Goal: Task Accomplishment & Management: Use online tool/utility

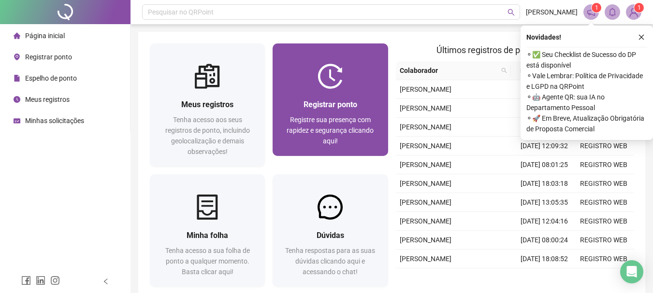
click at [295, 94] on div "Registrar ponto Registre sua presença com rapidez e segurança clicando aqui!" at bounding box center [329, 122] width 115 height 67
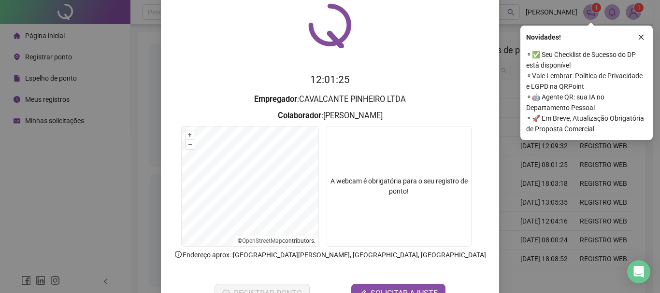
scroll to position [48, 0]
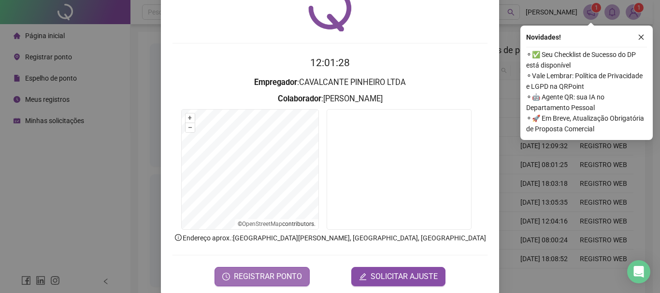
click at [286, 270] on button "REGISTRAR PONTO" at bounding box center [261, 276] width 95 height 19
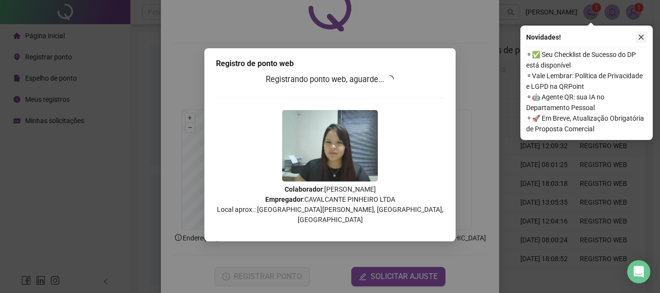
click at [639, 35] on icon "close" at bounding box center [641, 37] width 7 height 7
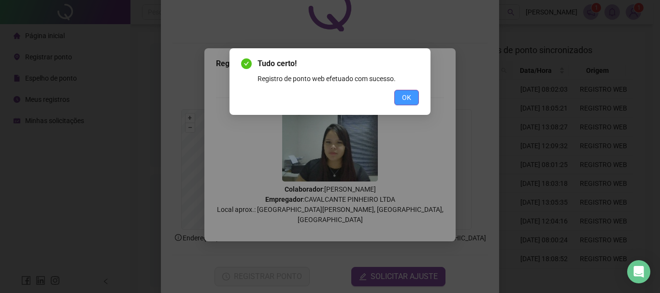
click at [403, 94] on span "OK" at bounding box center [406, 97] width 9 height 11
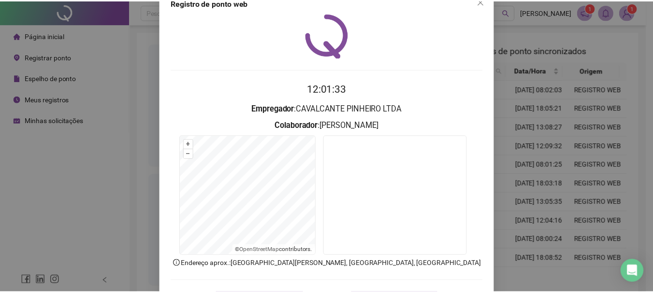
scroll to position [0, 0]
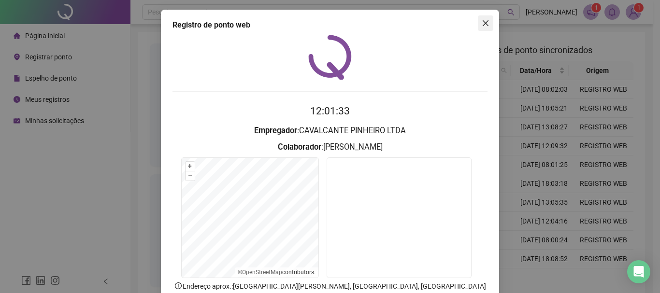
click at [478, 22] on span "Close" at bounding box center [485, 23] width 15 height 8
